Goal: Task Accomplishment & Management: Manage account settings

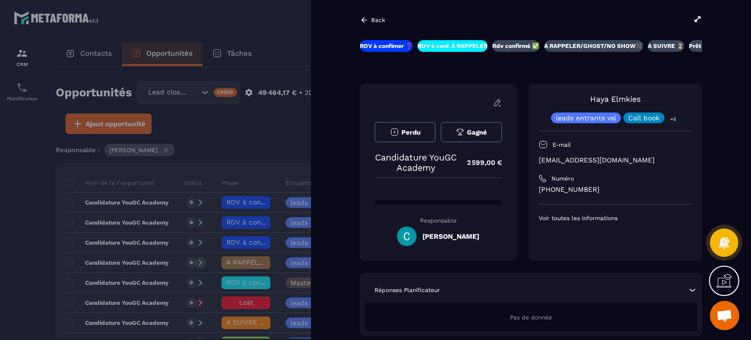
scroll to position [293, 0]
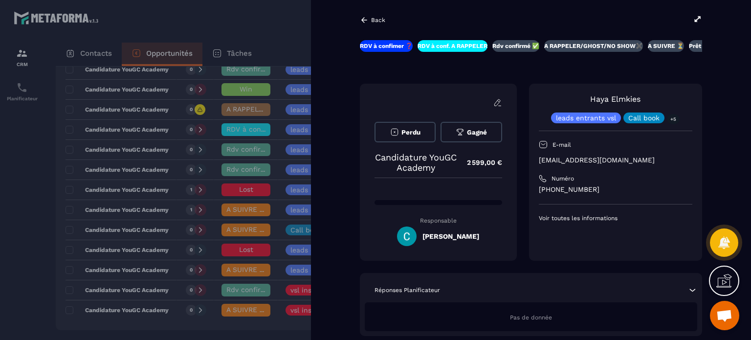
click at [596, 159] on p "[EMAIL_ADDRESS][DOMAIN_NAME]" at bounding box center [615, 159] width 153 height 9
drag, startPoint x: 619, startPoint y: 190, endPoint x: 558, endPoint y: 189, distance: 61.6
click at [558, 189] on p "[PHONE_NUMBER]" at bounding box center [615, 189] width 153 height 9
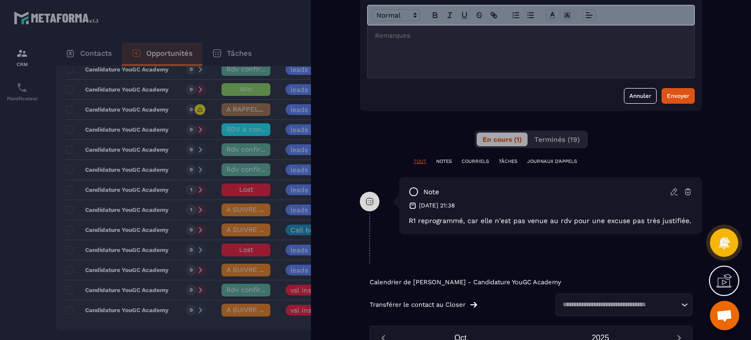
scroll to position [391, 0]
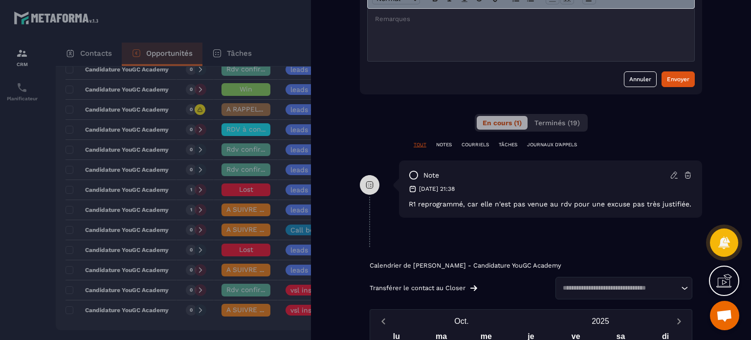
click at [549, 193] on div "note [DATE] 21:38 R1 reprogrammé, car elle n'est pas venue au rdv pour une excu…" at bounding box center [550, 188] width 303 height 57
click at [672, 174] on icon at bounding box center [673, 175] width 6 height 6
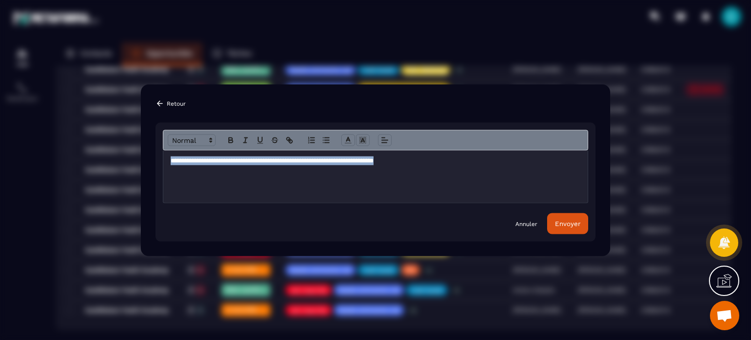
drag, startPoint x: 448, startPoint y: 166, endPoint x: 80, endPoint y: 151, distance: 368.3
click at [80, 151] on section "**********" at bounding box center [375, 170] width 751 height 340
copy p "**********"
click at [559, 222] on div "Envoyer" at bounding box center [567, 222] width 25 height 7
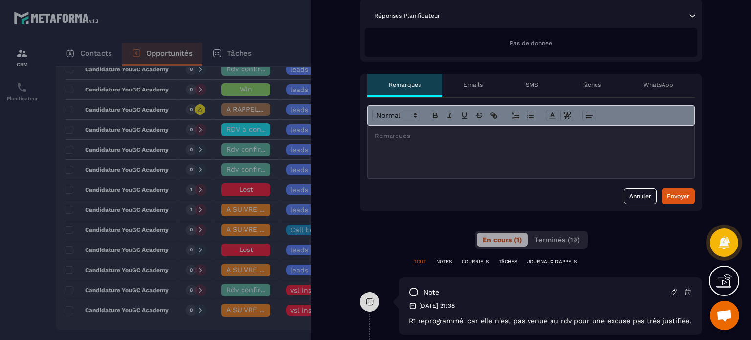
drag, startPoint x: 595, startPoint y: 244, endPoint x: 582, endPoint y: 309, distance: 66.1
click at [583, 312] on div "note [DATE] 21:38 R1 reprogrammé, car elle n'est pas venue au rdv pour une excu…" at bounding box center [531, 313] width 342 height 72
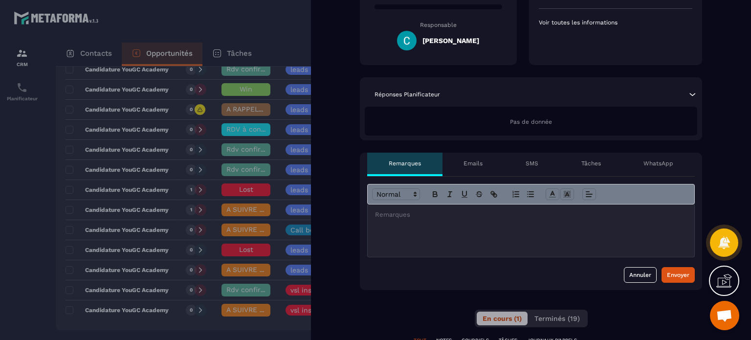
scroll to position [0, 0]
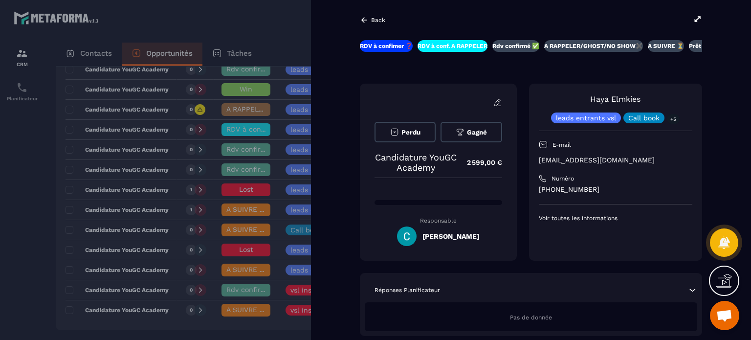
click at [267, 36] on div at bounding box center [375, 170] width 751 height 340
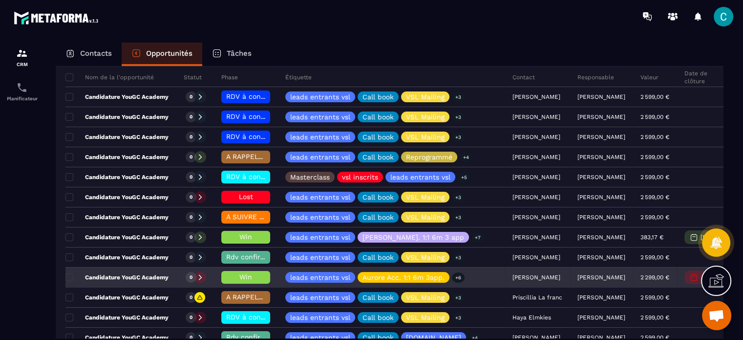
scroll to position [98, 0]
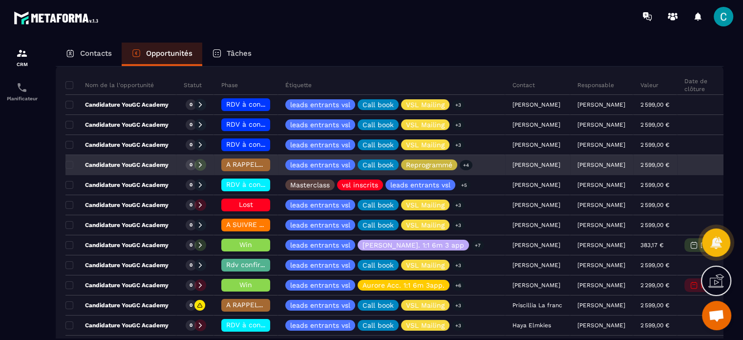
click at [520, 158] on div "[PERSON_NAME]" at bounding box center [537, 165] width 65 height 20
